Goal: Check status: Check status

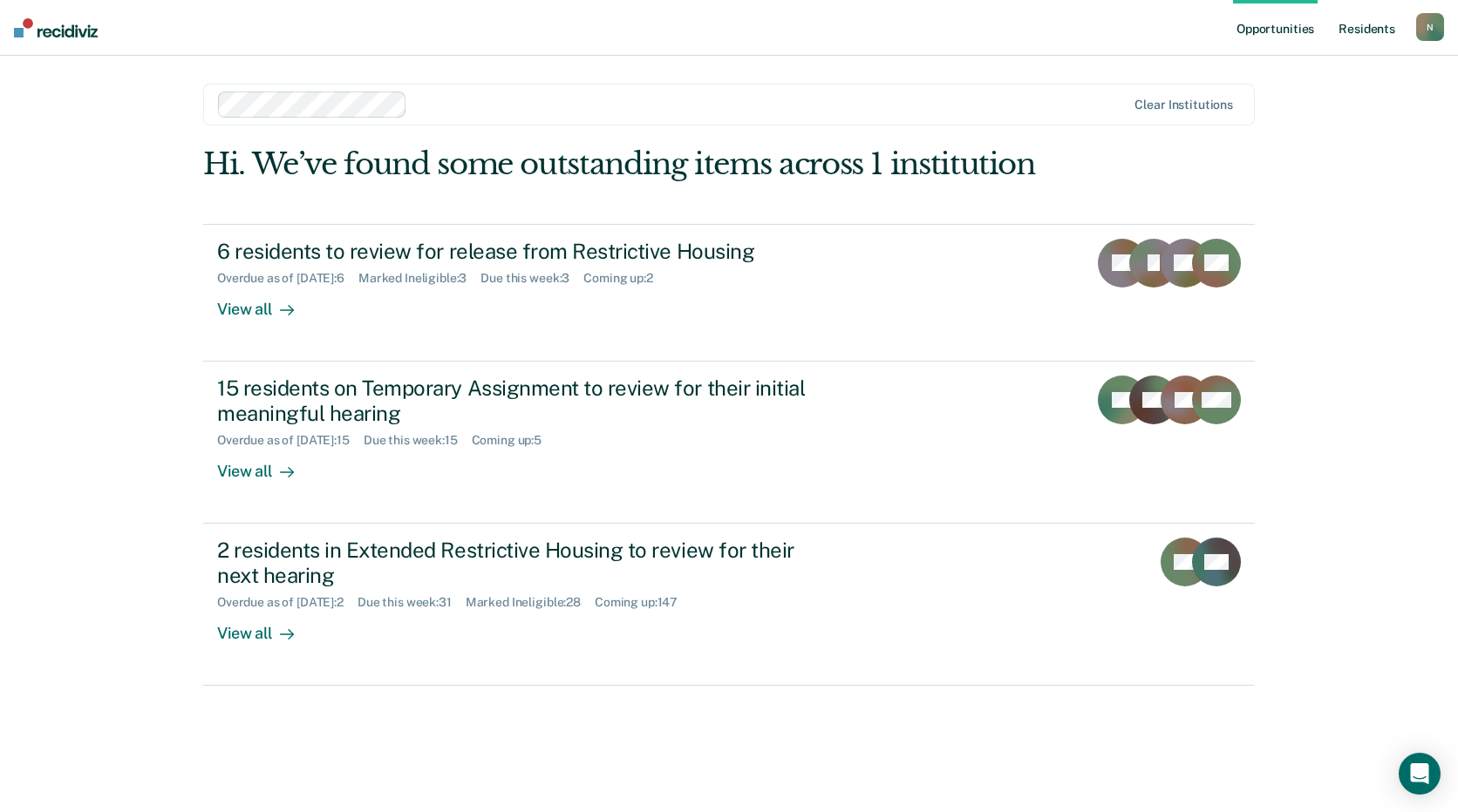
click at [1366, 24] on link "Resident s" at bounding box center [1367, 28] width 63 height 56
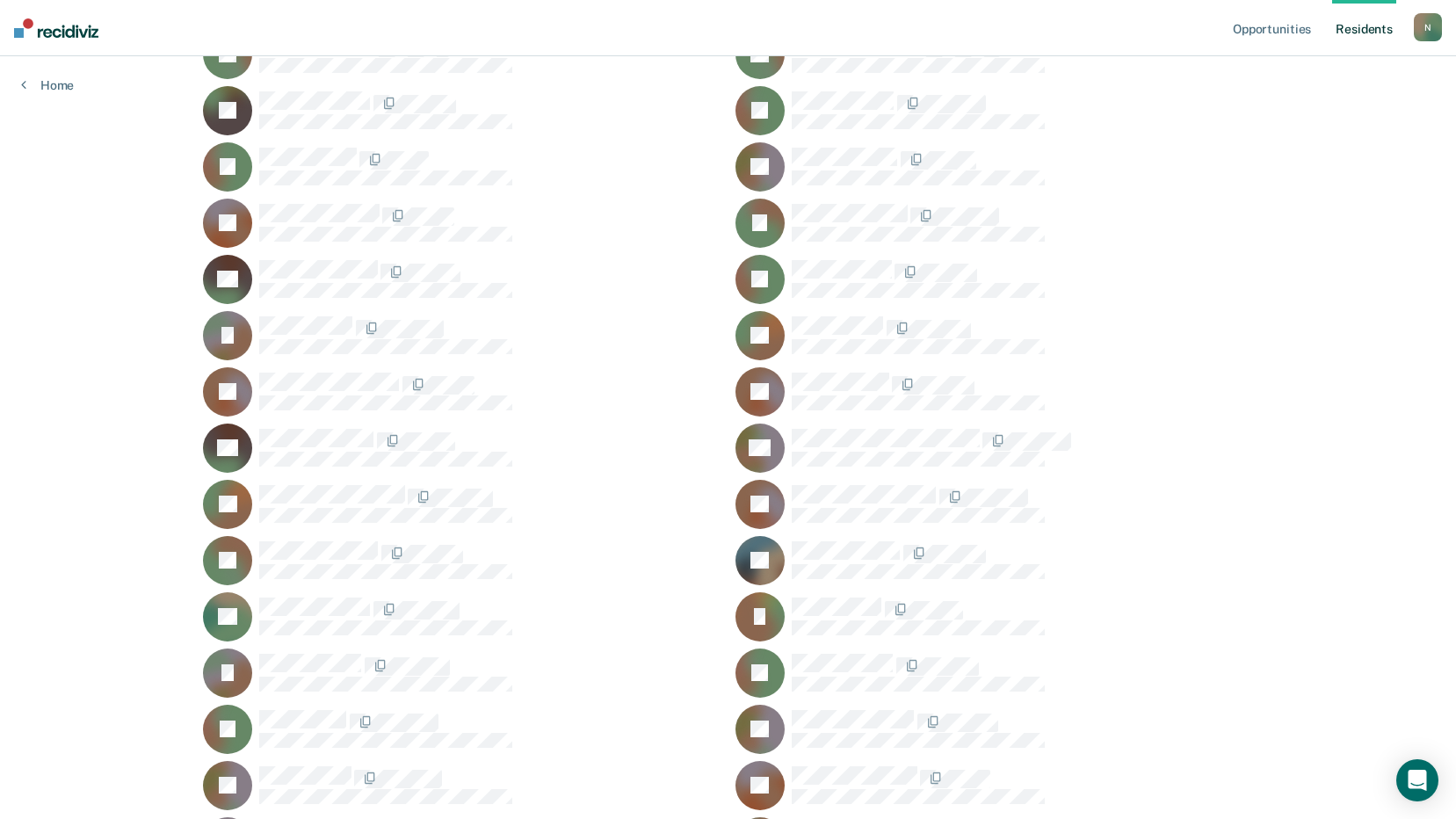
scroll to position [10902, 0]
